Goal: Navigation & Orientation: Find specific page/section

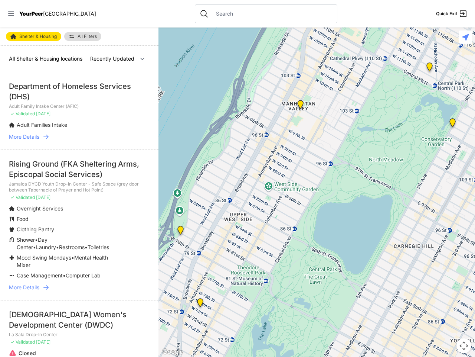
click at [11, 14] on icon at bounding box center [11, 14] width 6 height 4
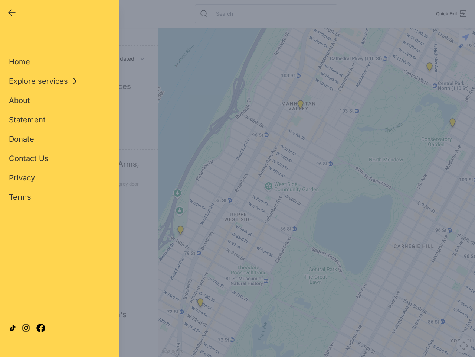
click at [317, 192] on div "Close panel YourPeer [GEOGRAPHIC_DATA] Quick Exit Single Adult Families Soup Ki…" at bounding box center [237, 178] width 475 height 357
click at [181, 231] on div "Close panel YourPeer [GEOGRAPHIC_DATA] Quick Exit Single Adult Families Soup Ki…" at bounding box center [237, 178] width 475 height 357
click at [200, 304] on div "Close panel YourPeer [GEOGRAPHIC_DATA] Quick Exit Single Adult Families Soup Ki…" at bounding box center [237, 178] width 475 height 357
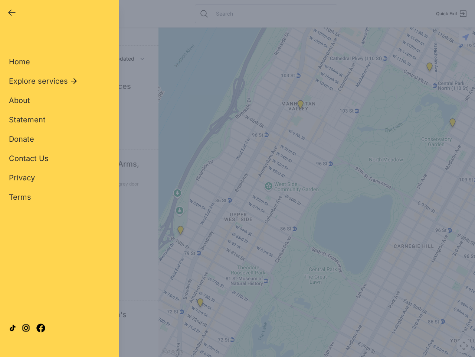
click at [300, 106] on div "Close panel YourPeer [GEOGRAPHIC_DATA] Quick Exit Single Adult Families Soup Ki…" at bounding box center [237, 178] width 475 height 357
click at [453, 124] on div "Close panel YourPeer [GEOGRAPHIC_DATA] Quick Exit Single Adult Families Soup Ki…" at bounding box center [237, 178] width 475 height 357
click at [430, 68] on div "Close panel YourPeer [GEOGRAPHIC_DATA] Quick Exit Single Adult Families Soup Ki…" at bounding box center [237, 178] width 475 height 357
click at [464, 345] on div "Close panel YourPeer [GEOGRAPHIC_DATA] Quick Exit Single Adult Families Soup Ki…" at bounding box center [237, 178] width 475 height 357
